Goal: Task Accomplishment & Management: Use online tool/utility

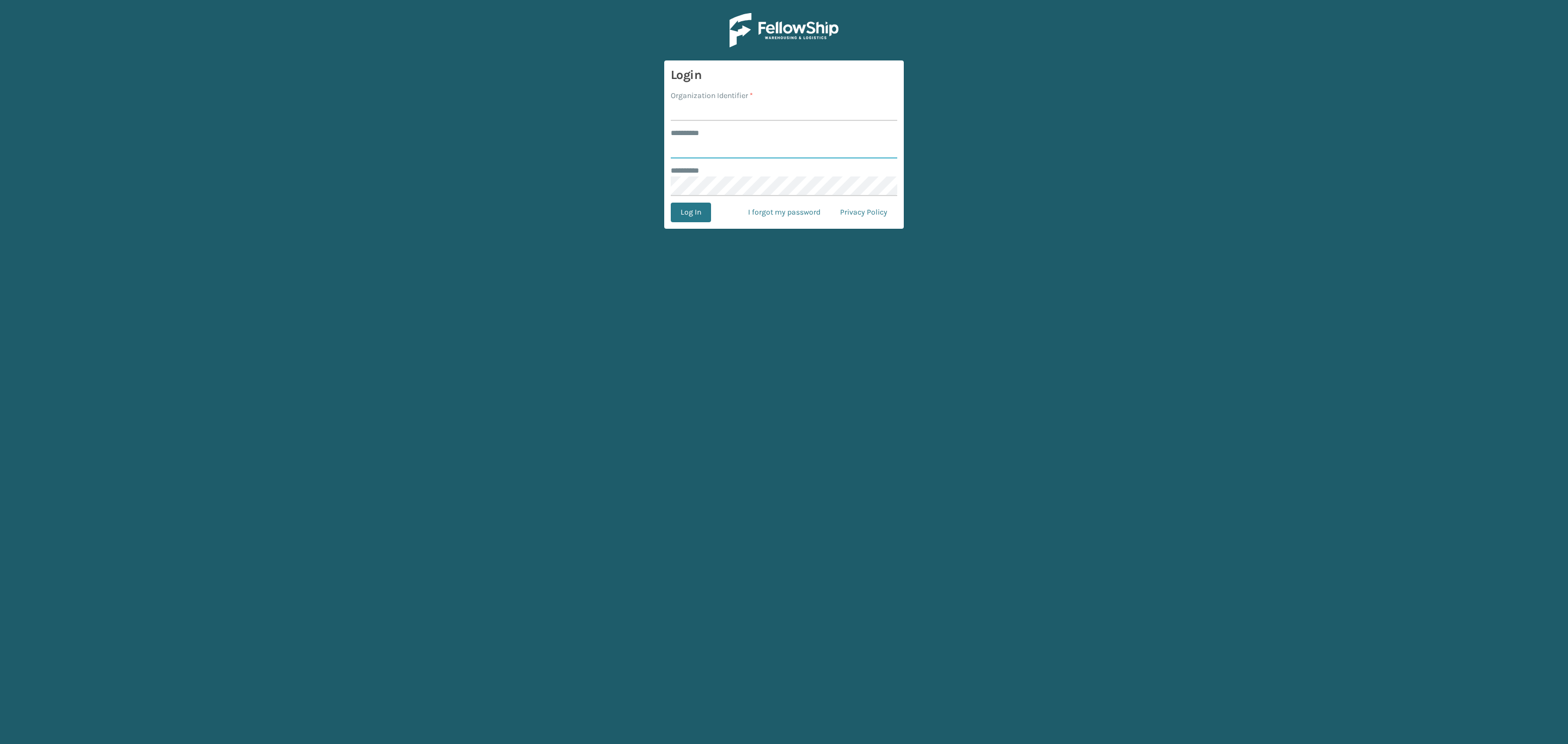
type input "*****"
click at [823, 117] on input "Organization Identifier *" at bounding box center [784, 111] width 226 height 19
type input "SleepGeekz"
click at [698, 209] on button "Log In" at bounding box center [691, 212] width 40 height 19
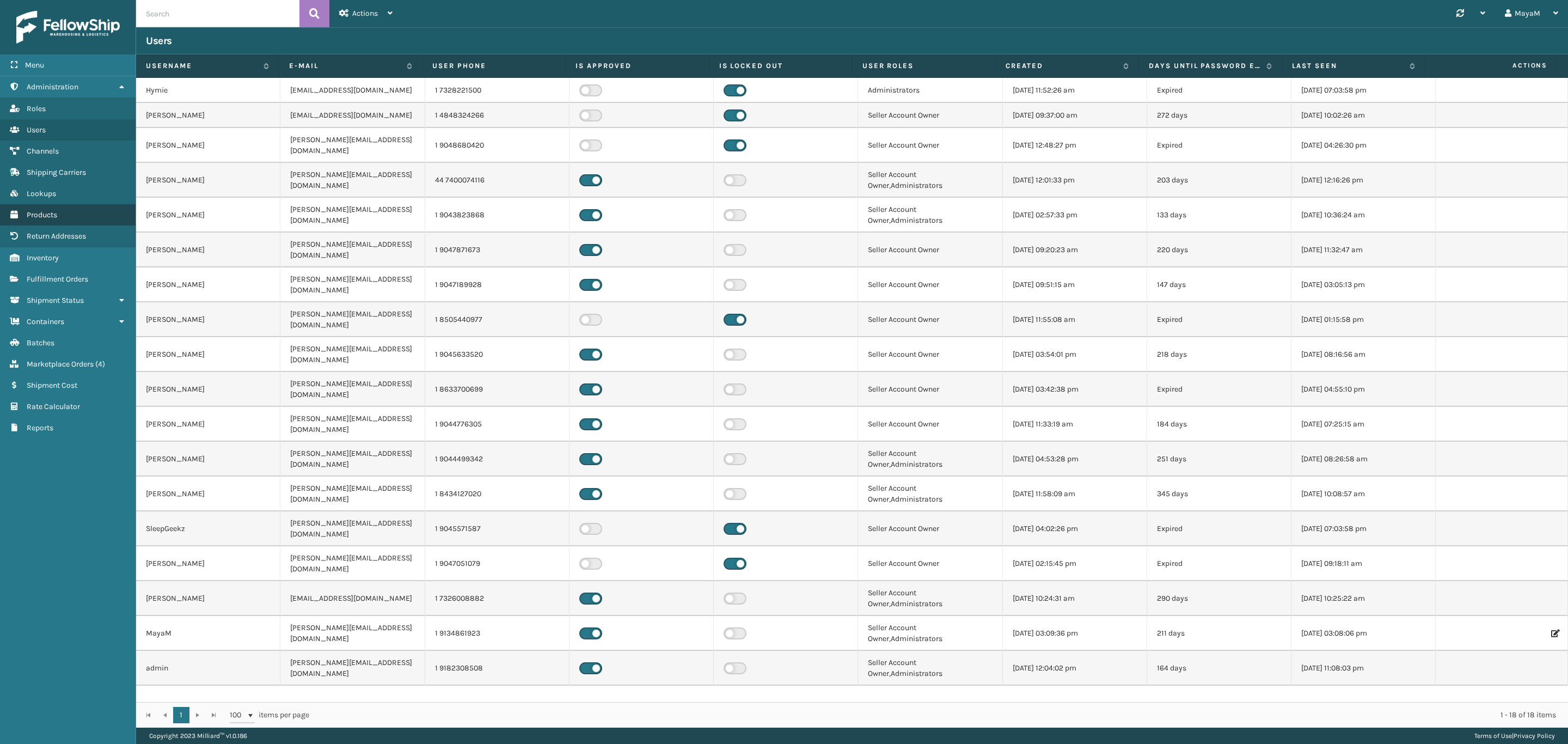
click at [55, 205] on link "Products" at bounding box center [68, 215] width 136 height 21
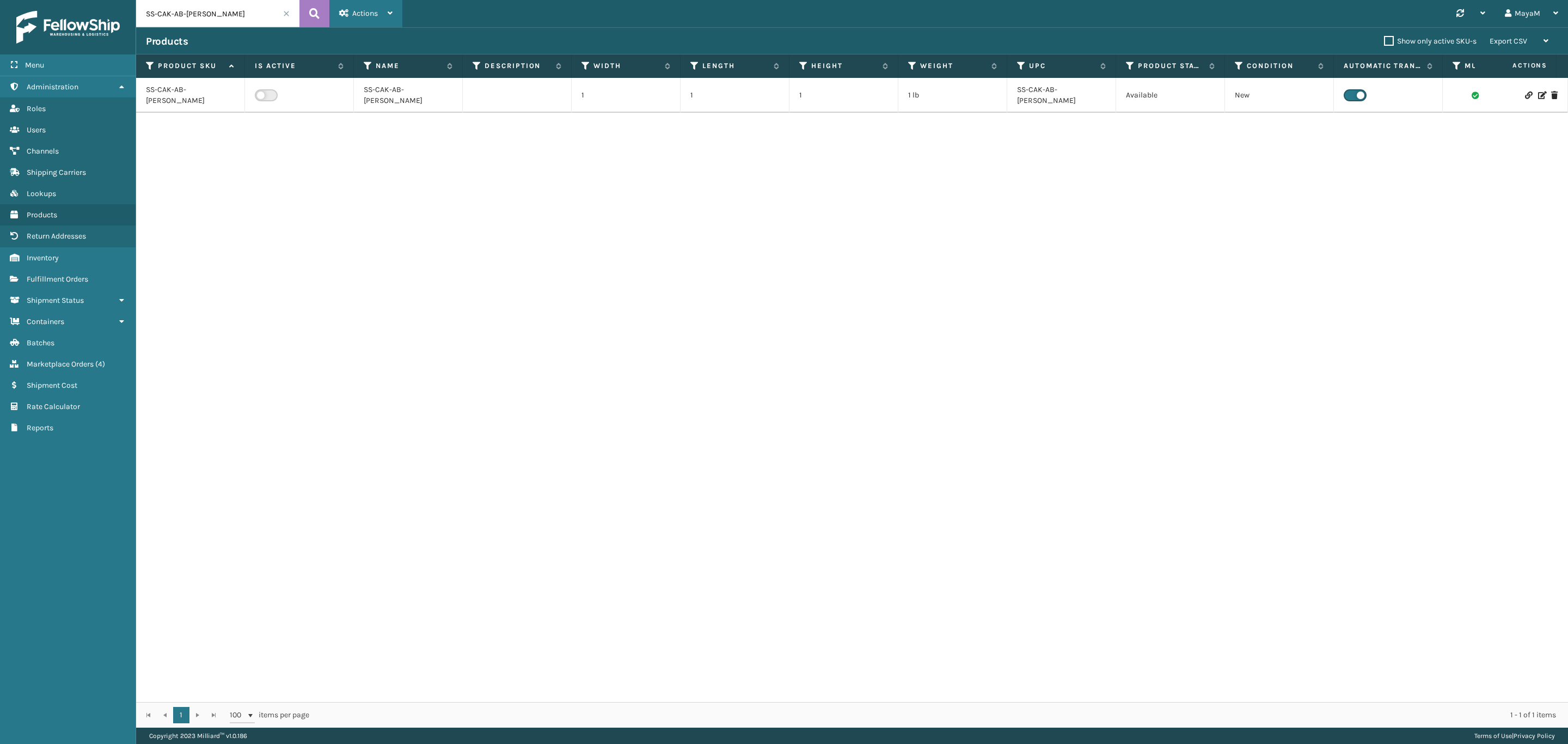
click at [351, 5] on div "Actions" at bounding box center [366, 13] width 54 height 27
click at [389, 77] on button "Import Products" at bounding box center [403, 70] width 146 height 29
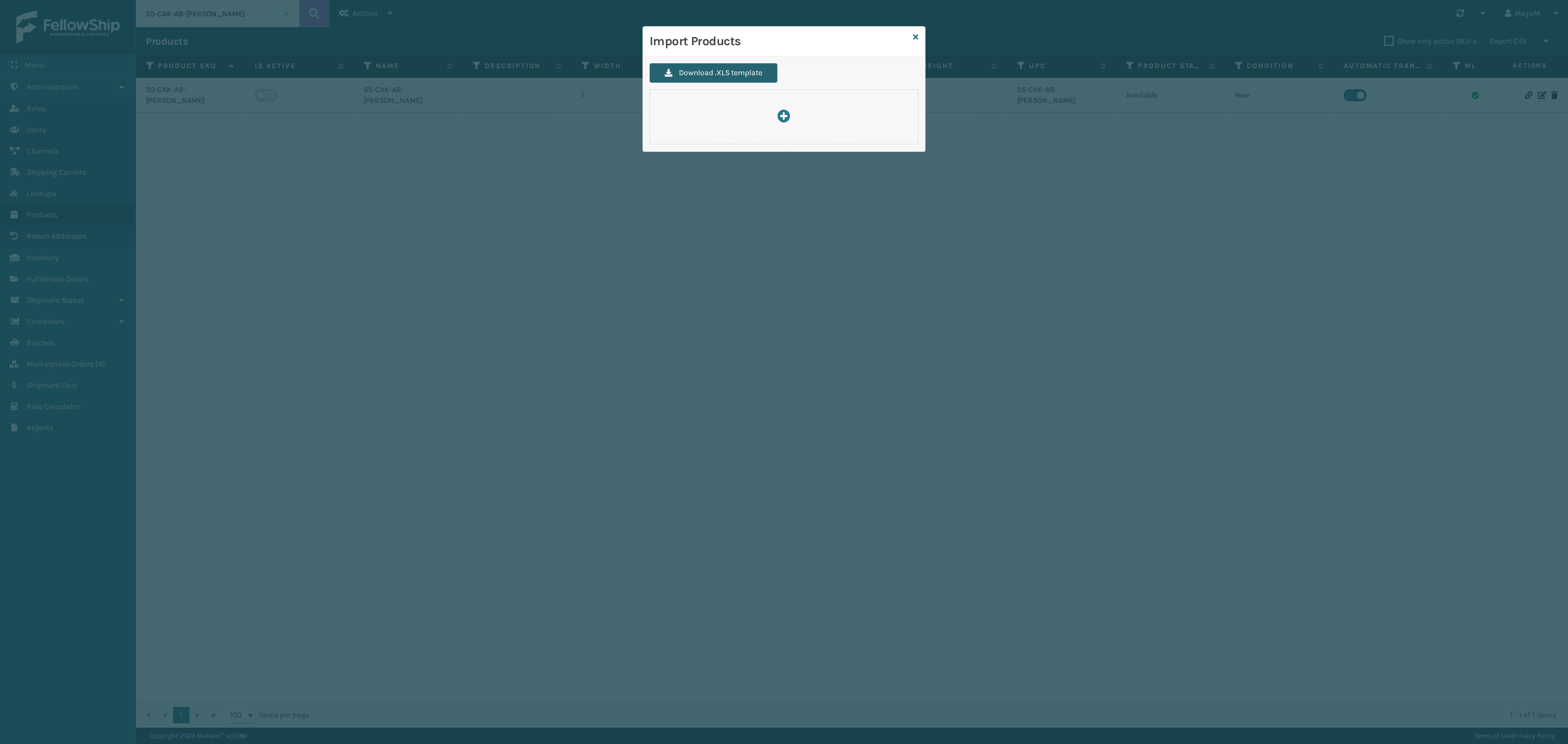
click at [760, 74] on button "Download .XLS template" at bounding box center [714, 72] width 128 height 19
click at [832, 119] on div at bounding box center [783, 117] width 267 height 15
type input "C:\fakepath\ImportProductsTemplate (12).xlsx"
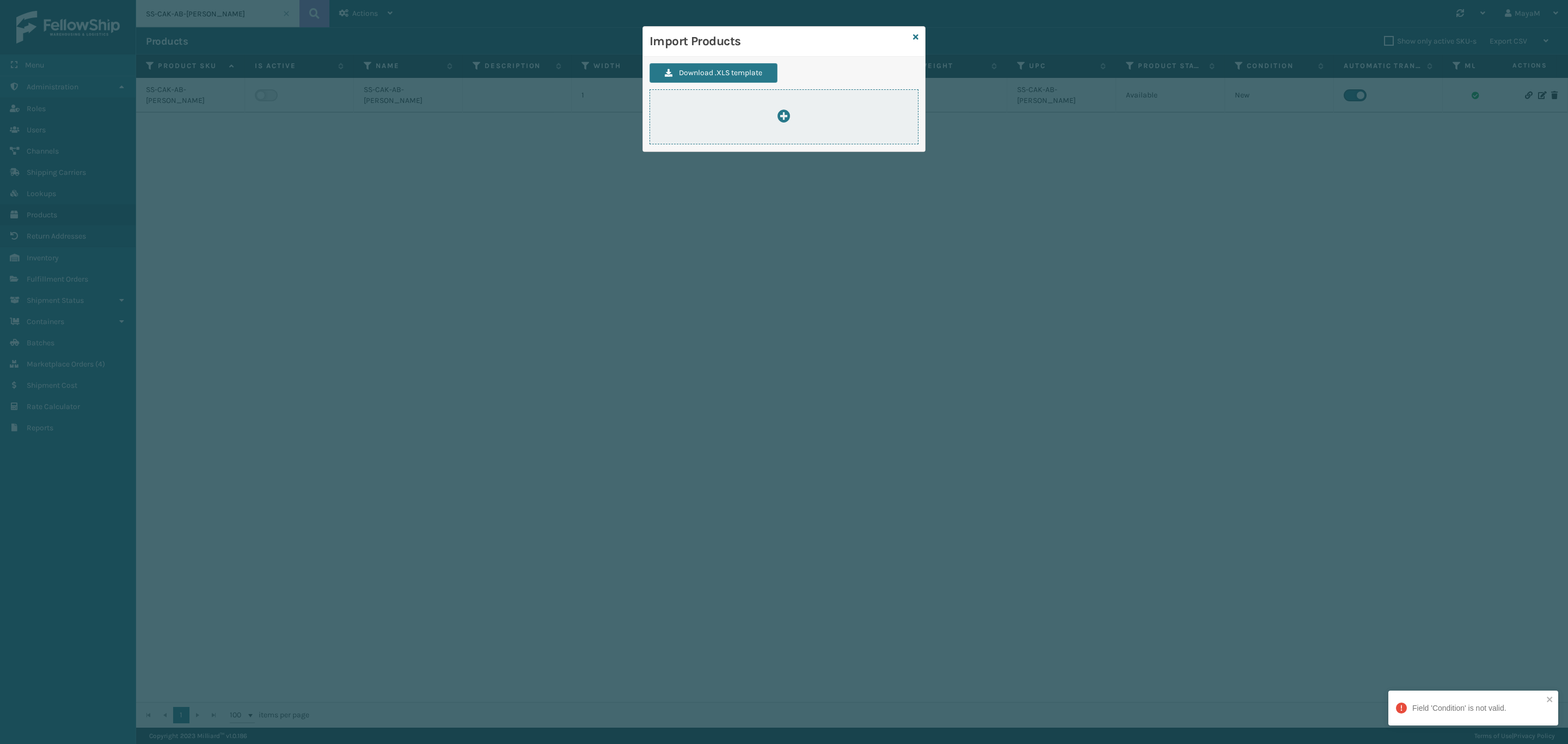
click at [827, 119] on div at bounding box center [783, 117] width 267 height 15
type input "C:\fakepath\ImportProductsTemplate (12).xlsx"
